Goal: Task Accomplishment & Management: Use online tool/utility

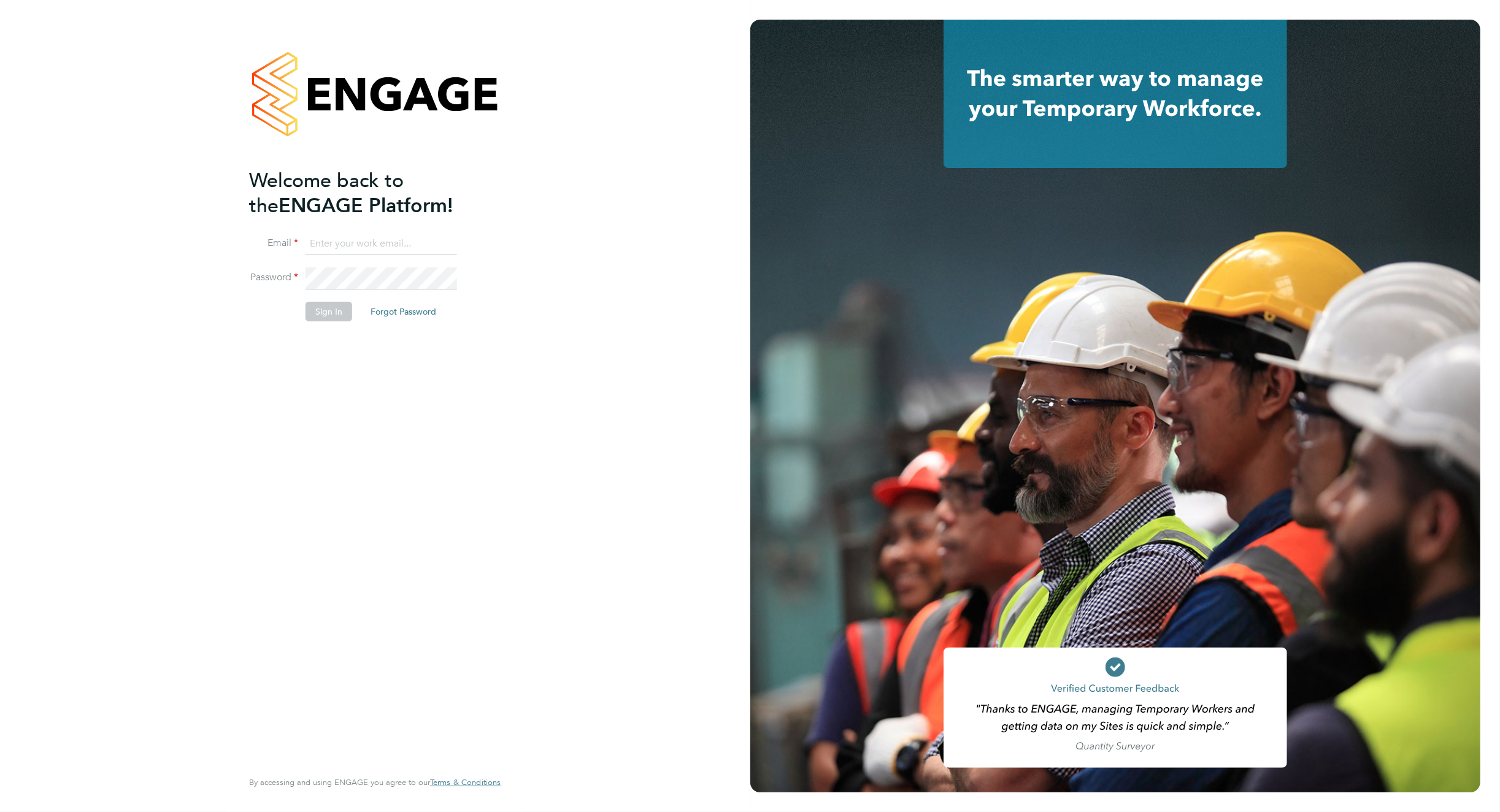
click at [408, 238] on input at bounding box center [382, 244] width 151 height 22
type input "natalie.hyde@hays.com"
click at [317, 313] on button "Sign In" at bounding box center [329, 311] width 47 height 20
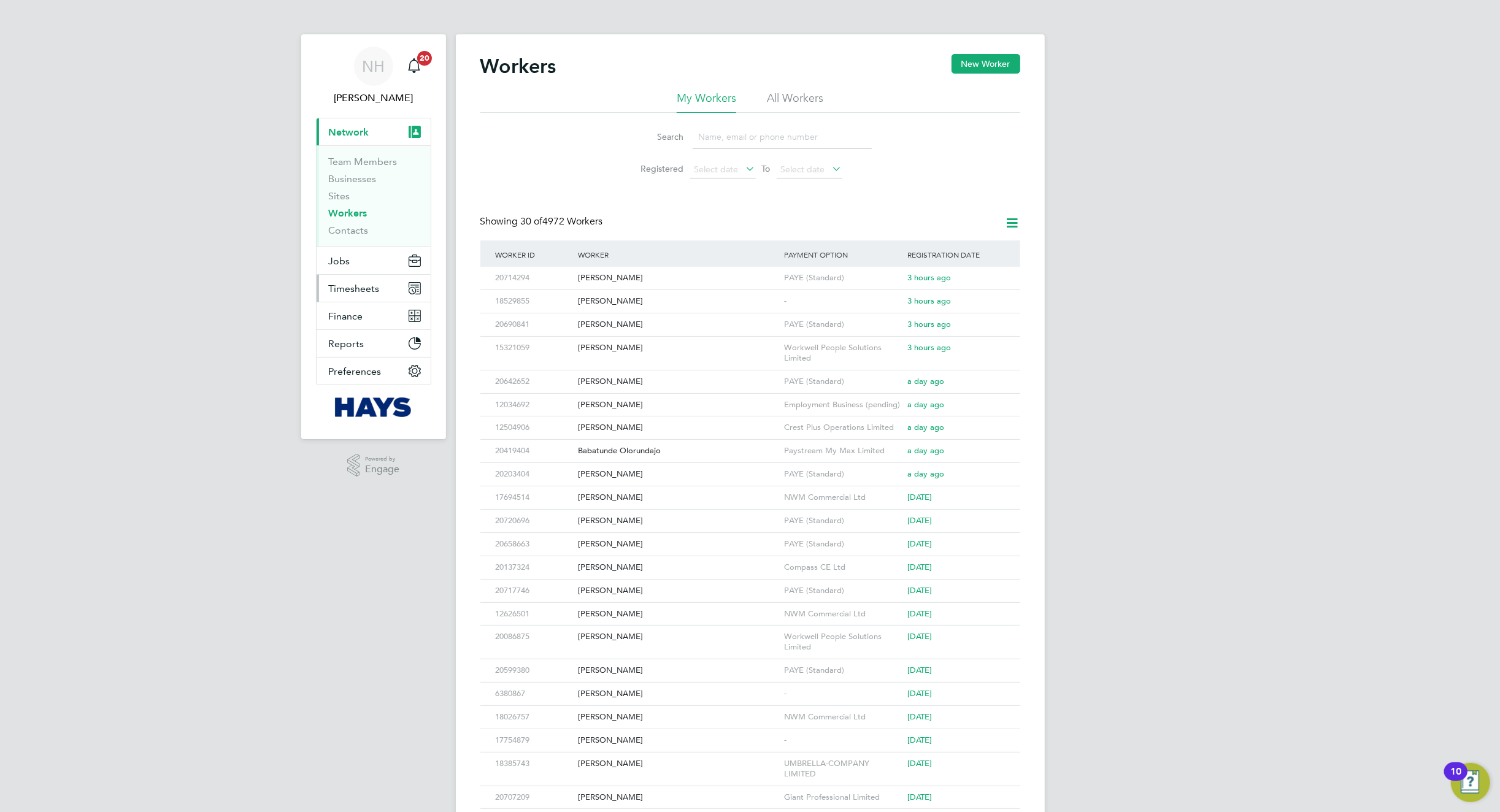
click at [354, 282] on button "Timesheets" at bounding box center [374, 288] width 114 height 27
click at [366, 290] on span "Timesheets" at bounding box center [354, 288] width 51 height 12
click at [352, 218] on link "Timesheets" at bounding box center [354, 216] width 51 height 12
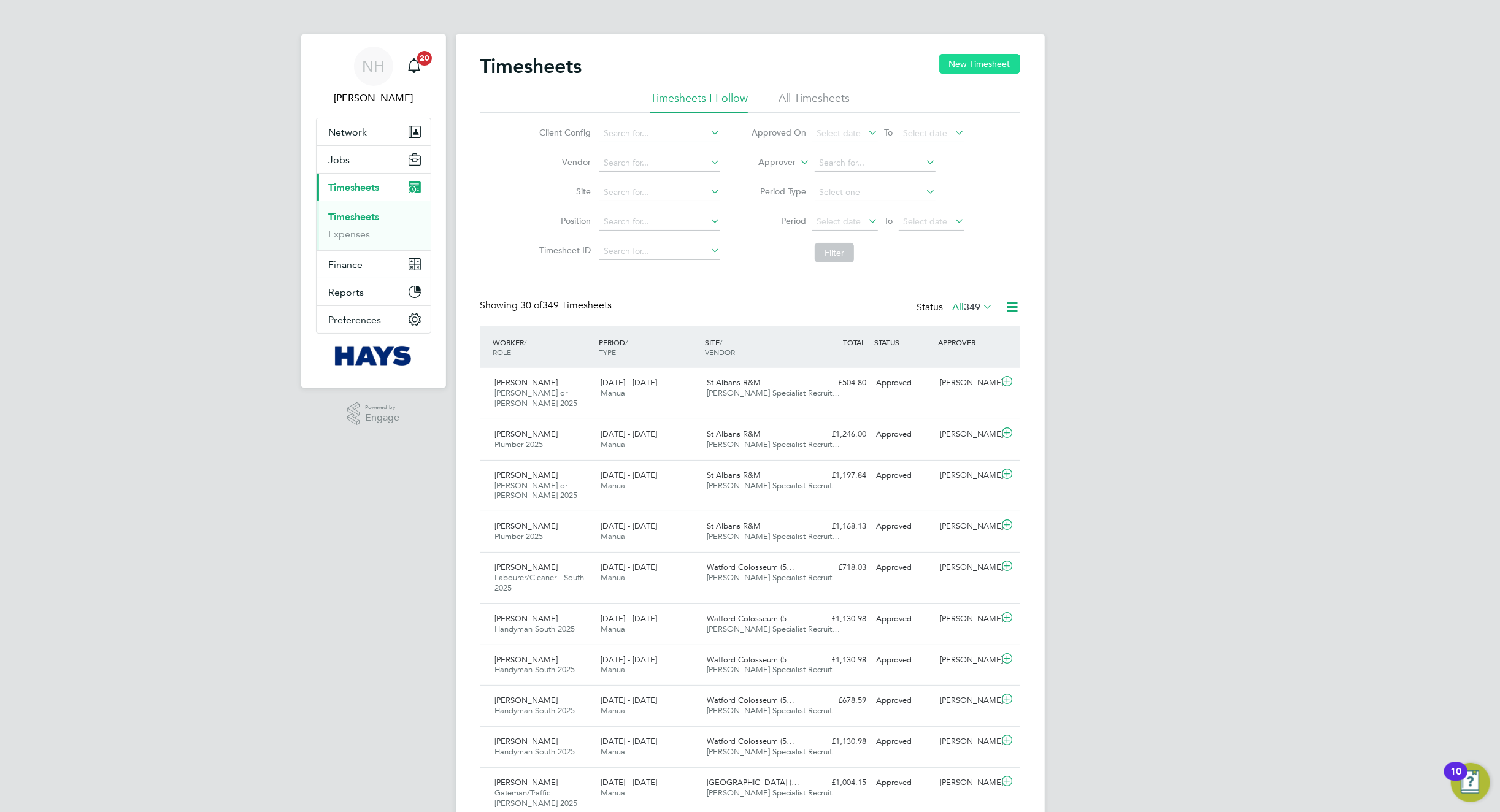
click at [975, 55] on button "New Timesheet" at bounding box center [980, 63] width 81 height 20
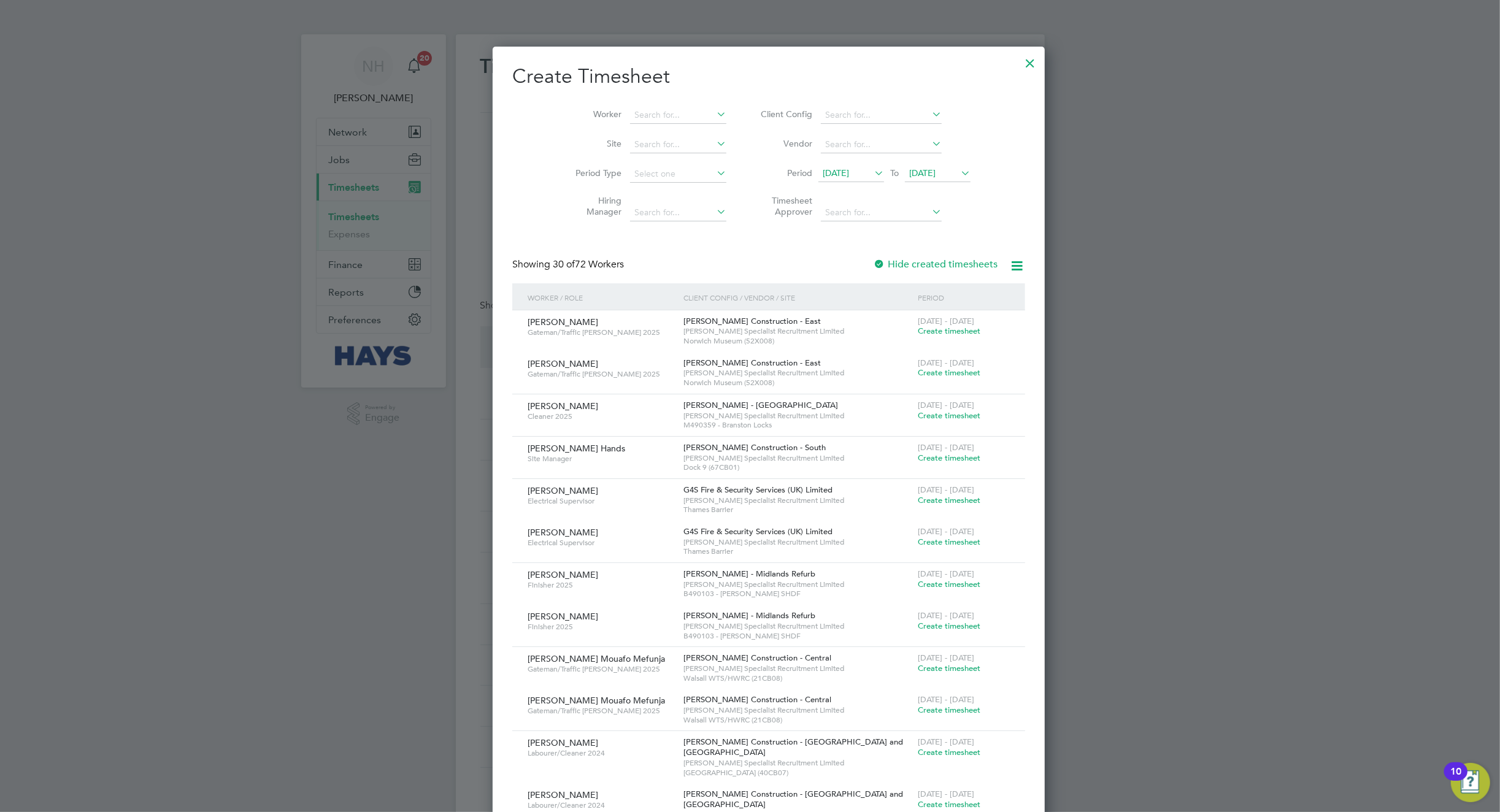
click at [634, 105] on li "Worker" at bounding box center [646, 115] width 191 height 30
click at [631, 122] on input at bounding box center [677, 115] width 96 height 17
click at [656, 135] on li "[PERSON_NAME]" at bounding box center [686, 131] width 151 height 16
type input "[PERSON_NAME]"
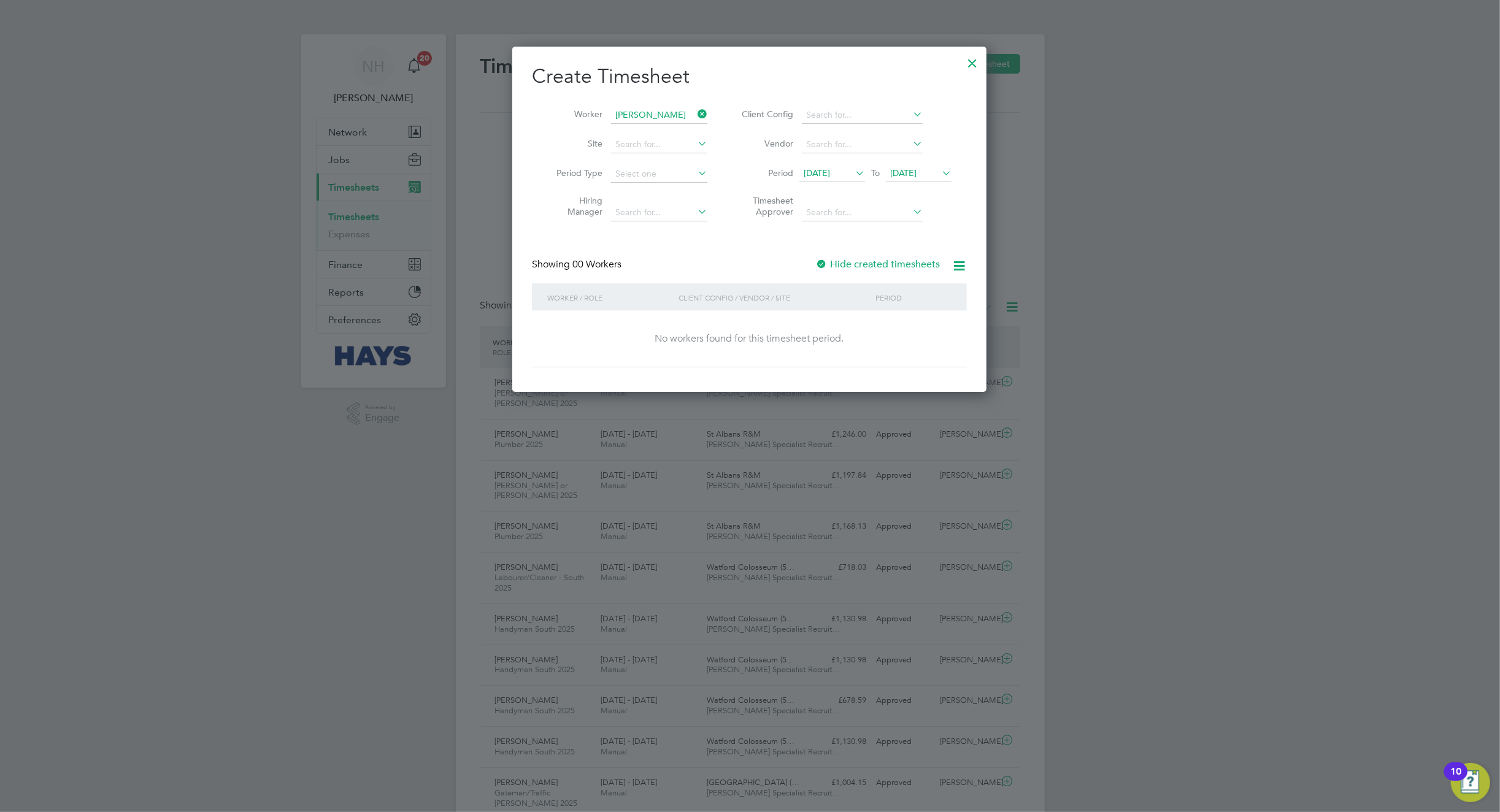
click at [821, 261] on div at bounding box center [822, 265] width 12 height 12
click at [821, 263] on div at bounding box center [822, 265] width 12 height 12
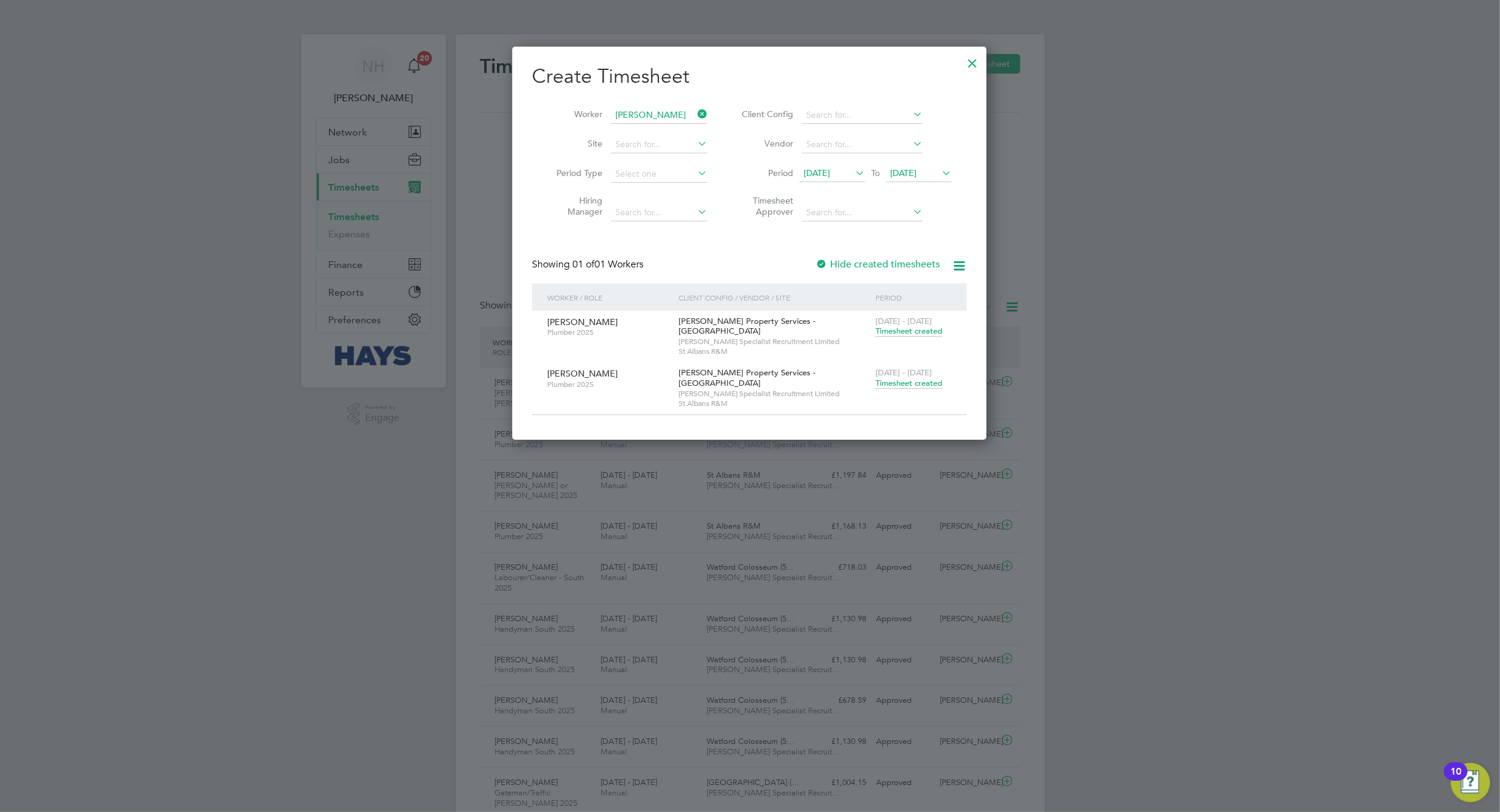
click at [926, 386] on span "Timesheet created" at bounding box center [909, 383] width 67 height 11
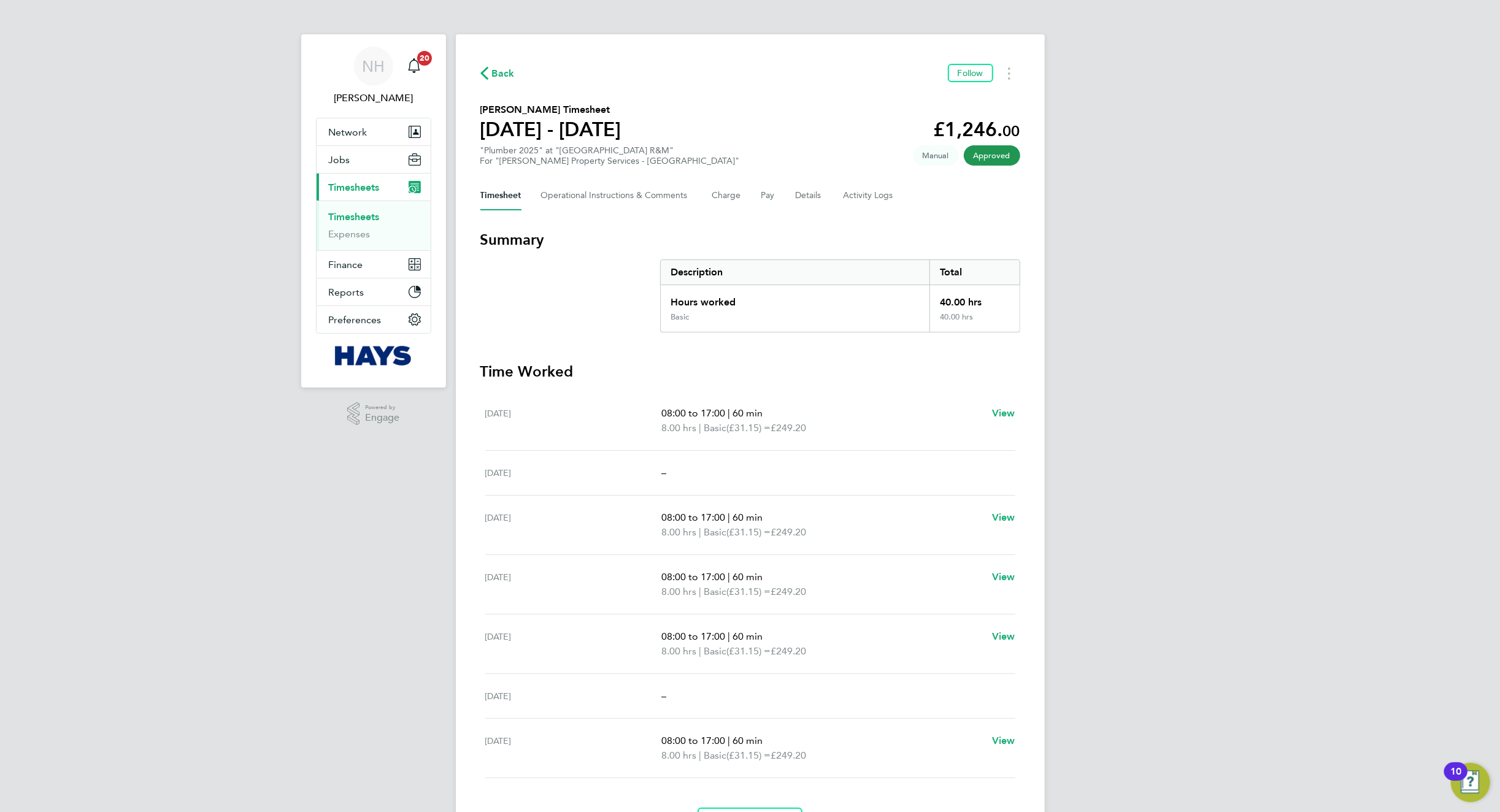
drag, startPoint x: 508, startPoint y: 76, endPoint x: 888, endPoint y: 425, distance: 515.9
click at [508, 76] on span "Back" at bounding box center [503, 73] width 23 height 15
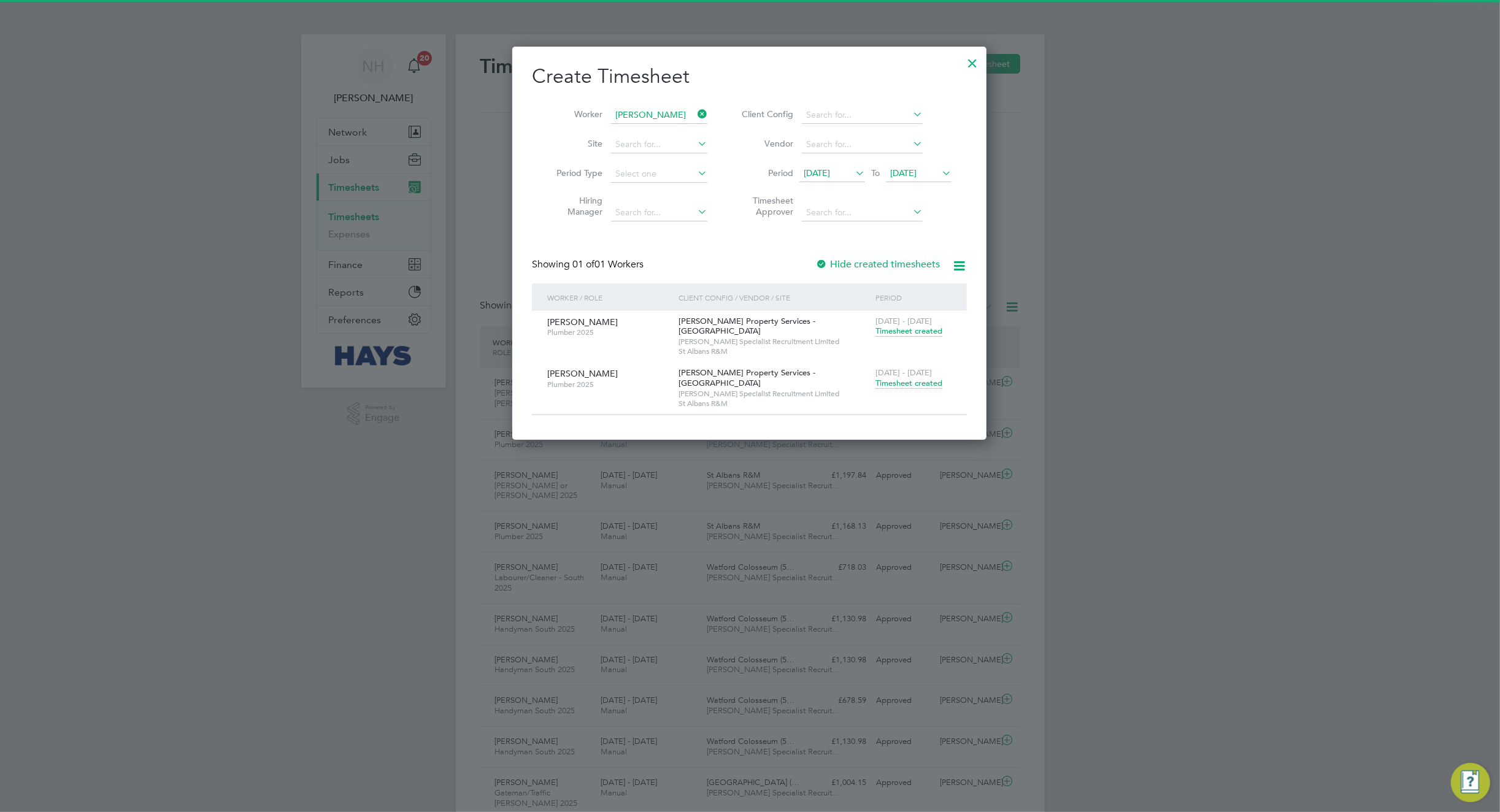
scroll to position [33, 107]
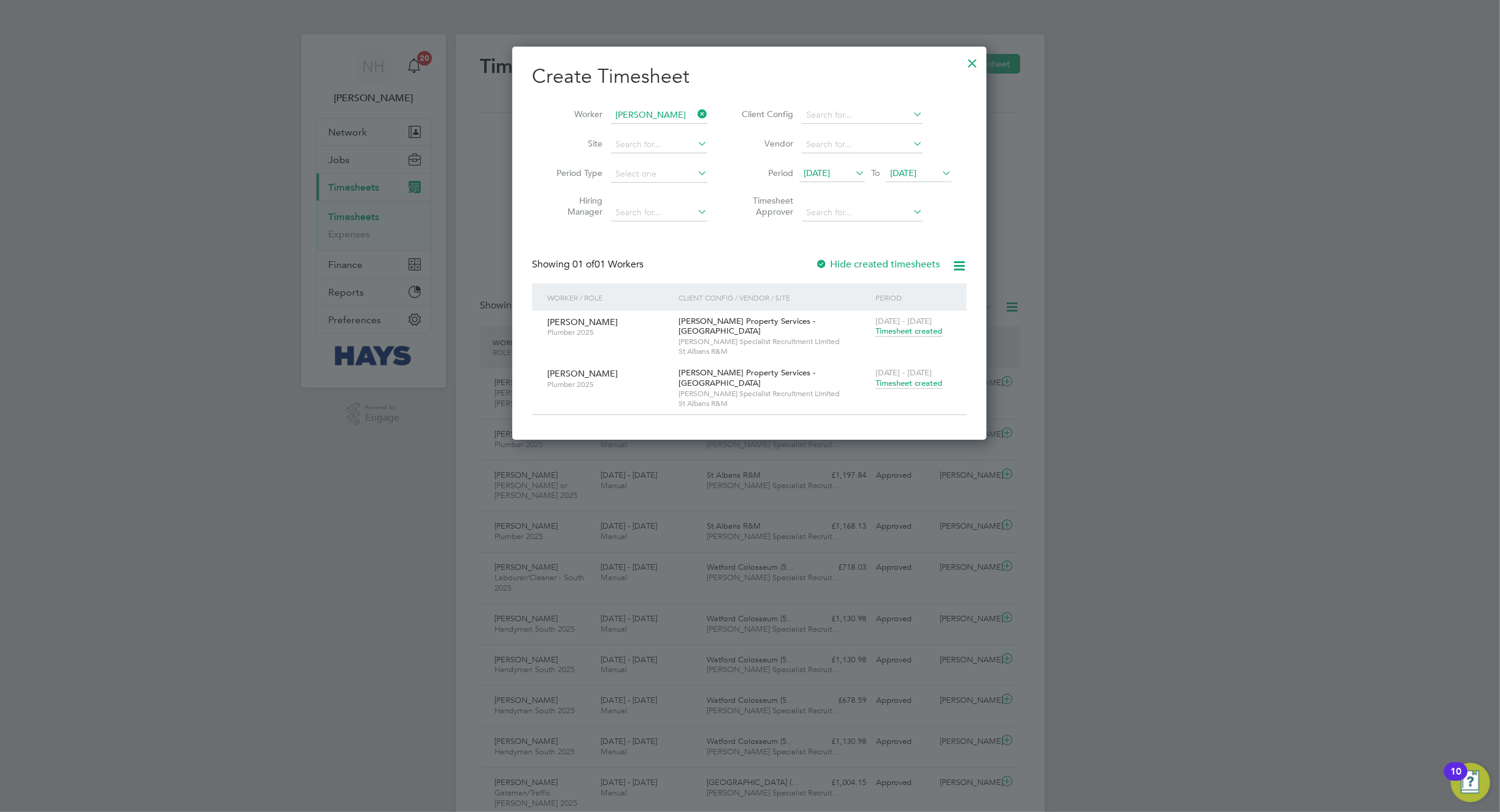
drag, startPoint x: 702, startPoint y: 111, endPoint x: 690, endPoint y: 128, distance: 20.8
click at [695, 111] on icon at bounding box center [695, 114] width 0 height 17
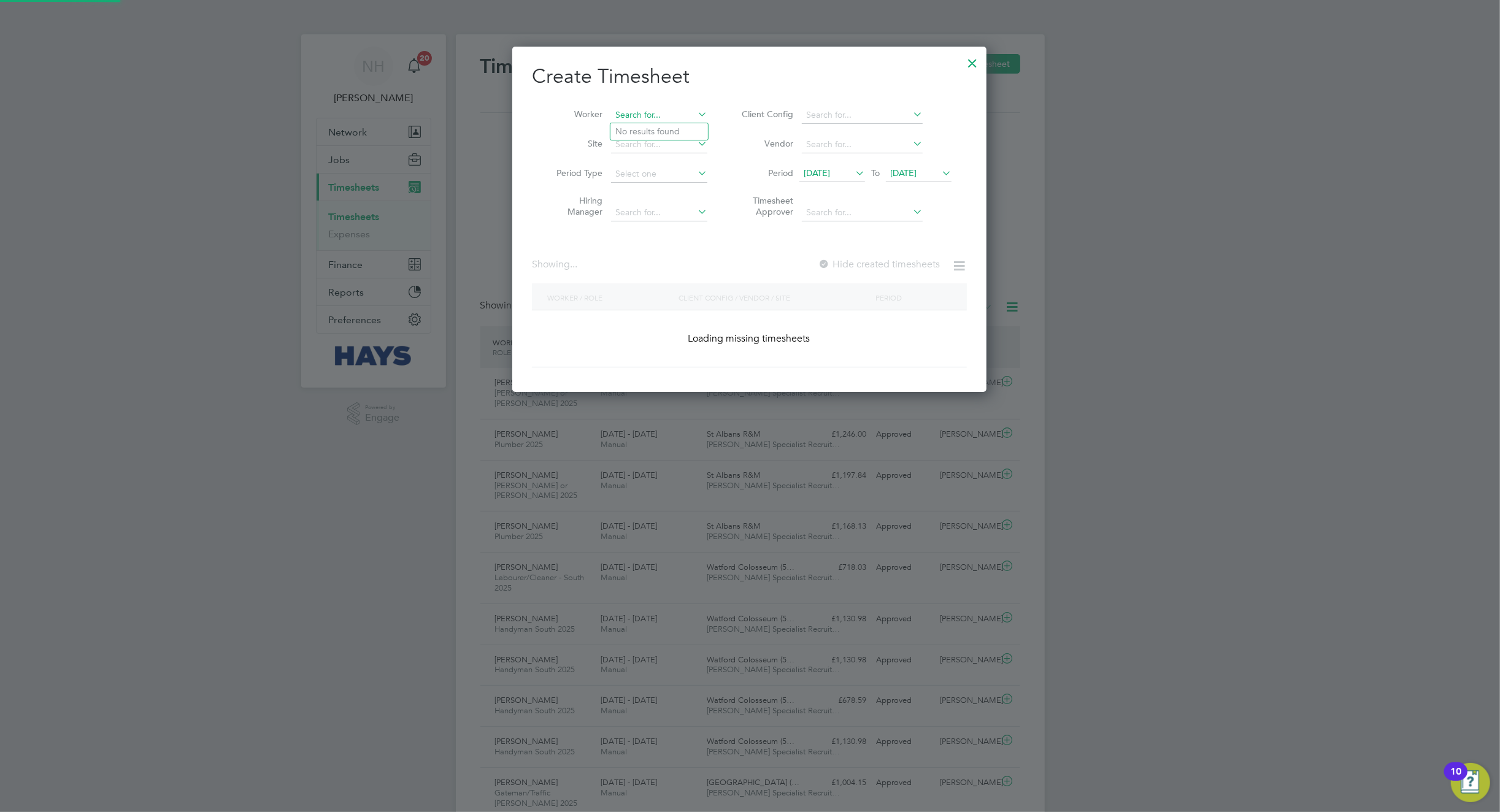
click at [668, 113] on input at bounding box center [659, 115] width 96 height 17
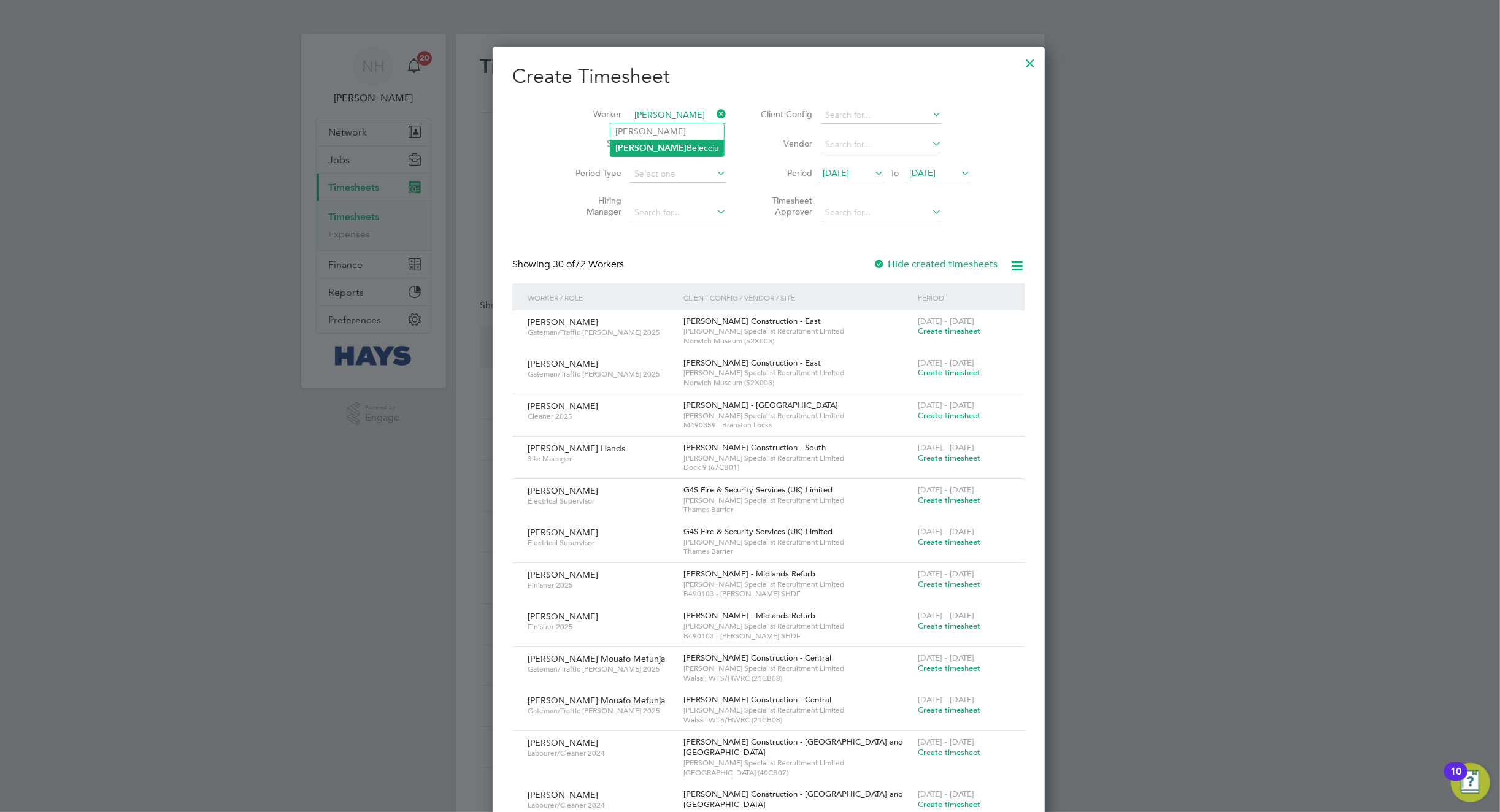
click at [653, 151] on li "[PERSON_NAME]" at bounding box center [666, 147] width 113 height 16
type input "[PERSON_NAME]"
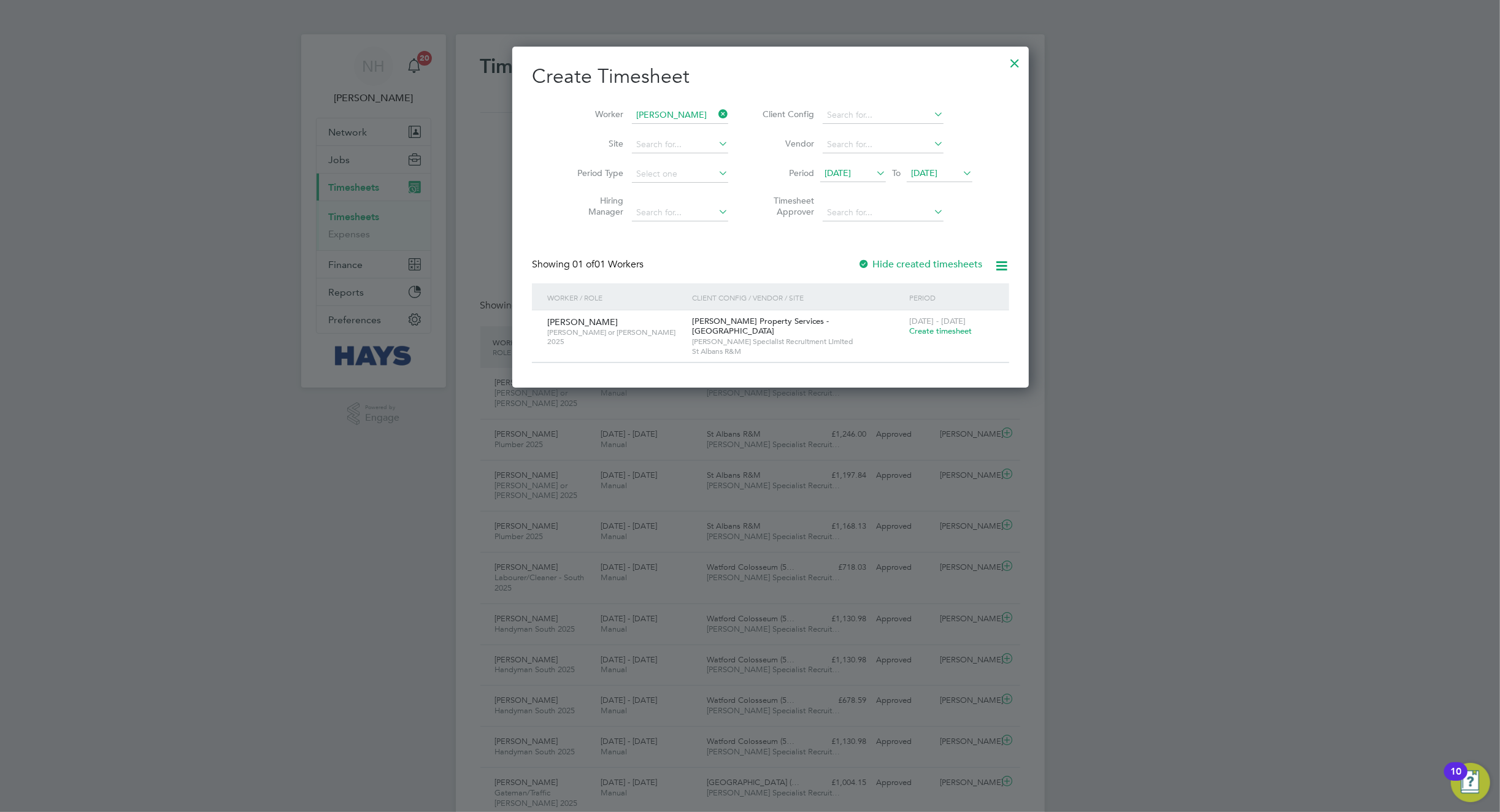
click at [1004, 66] on div at bounding box center [1015, 60] width 22 height 22
